Goal: Communication & Community: Answer question/provide support

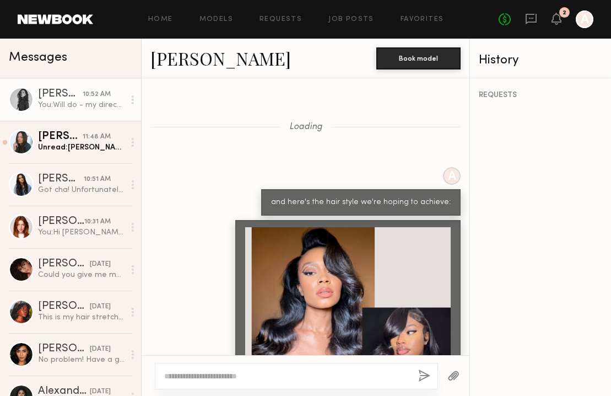
click at [67, 135] on div "[PERSON_NAME]" at bounding box center [60, 136] width 45 height 11
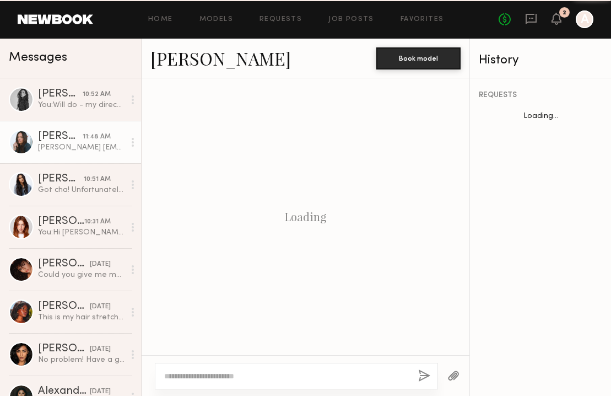
scroll to position [651, 0]
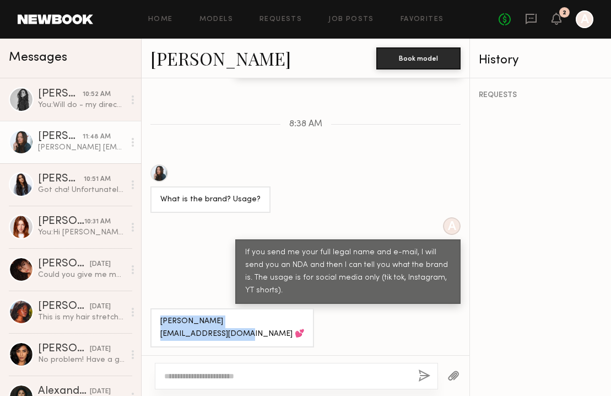
drag, startPoint x: 242, startPoint y: 334, endPoint x: 158, endPoint y: 318, distance: 84.7
click at [159, 319] on div "[PERSON_NAME] [EMAIL_ADDRESS][DOMAIN_NAME] 💕" at bounding box center [233, 327] width 164 height 39
copy div "[PERSON_NAME] [EMAIL_ADDRESS][DOMAIN_NAME]"
click at [214, 374] on textarea at bounding box center [286, 376] width 245 height 11
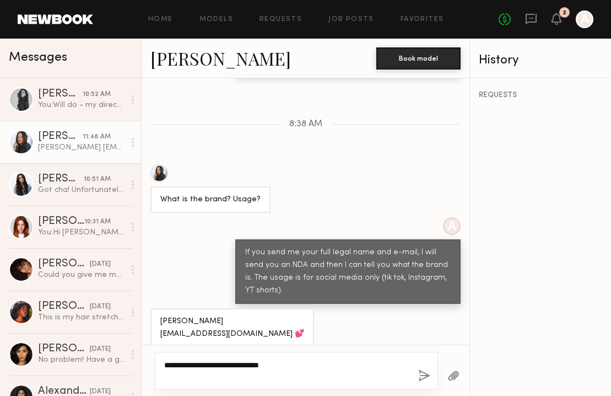
type textarea "**********"
click at [420, 381] on button "button" at bounding box center [425, 376] width 12 height 14
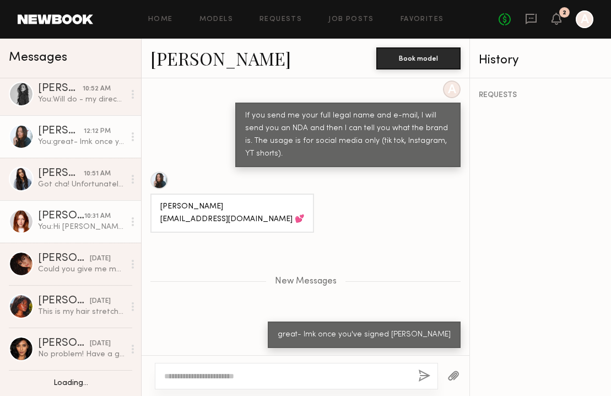
scroll to position [0, 0]
